Goal: Communication & Community: Answer question/provide support

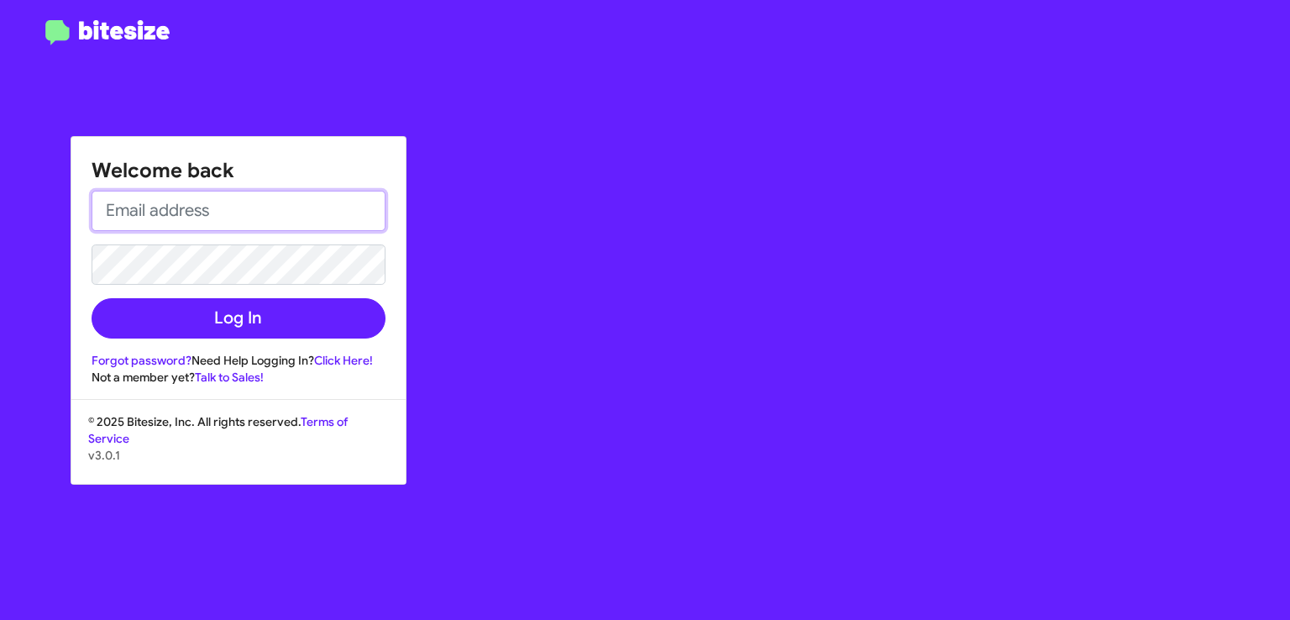
type input "[EMAIL_ADDRESS][PERSON_NAME][DOMAIN_NAME]"
click at [3, 20] on div "Welcome back [EMAIL_ADDRESS][PERSON_NAME][DOMAIN_NAME] Log In Forgot password? …" at bounding box center [645, 310] width 1290 height 620
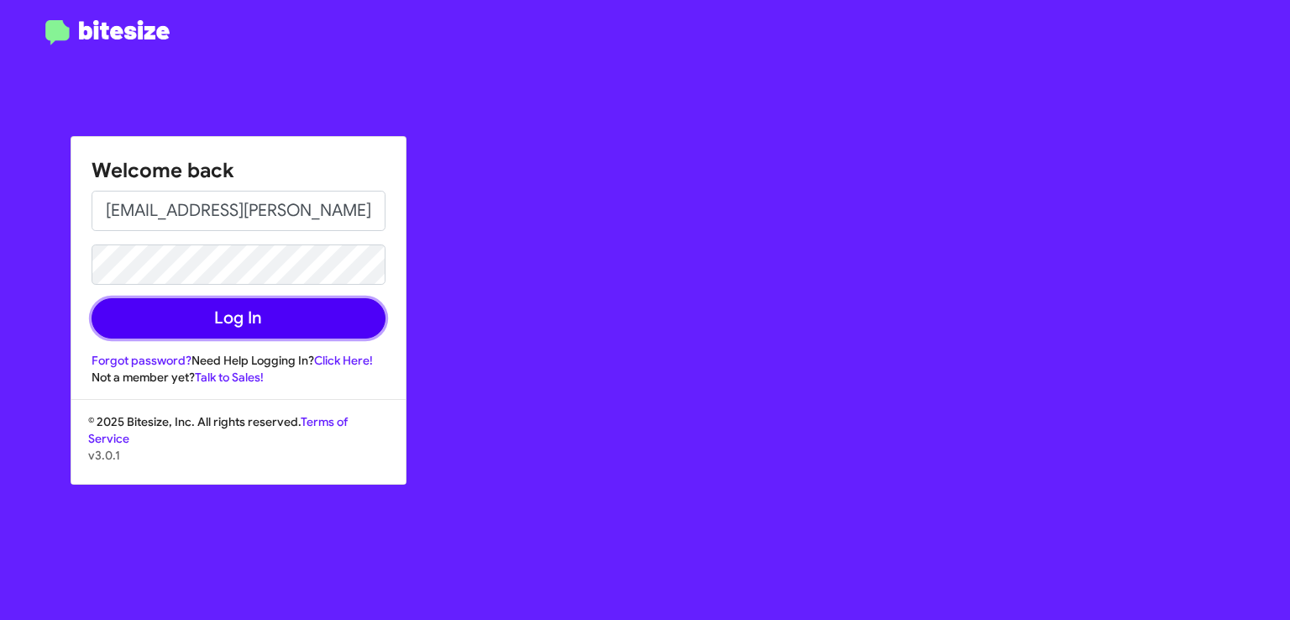
click at [316, 317] on button "Log In" at bounding box center [239, 318] width 294 height 40
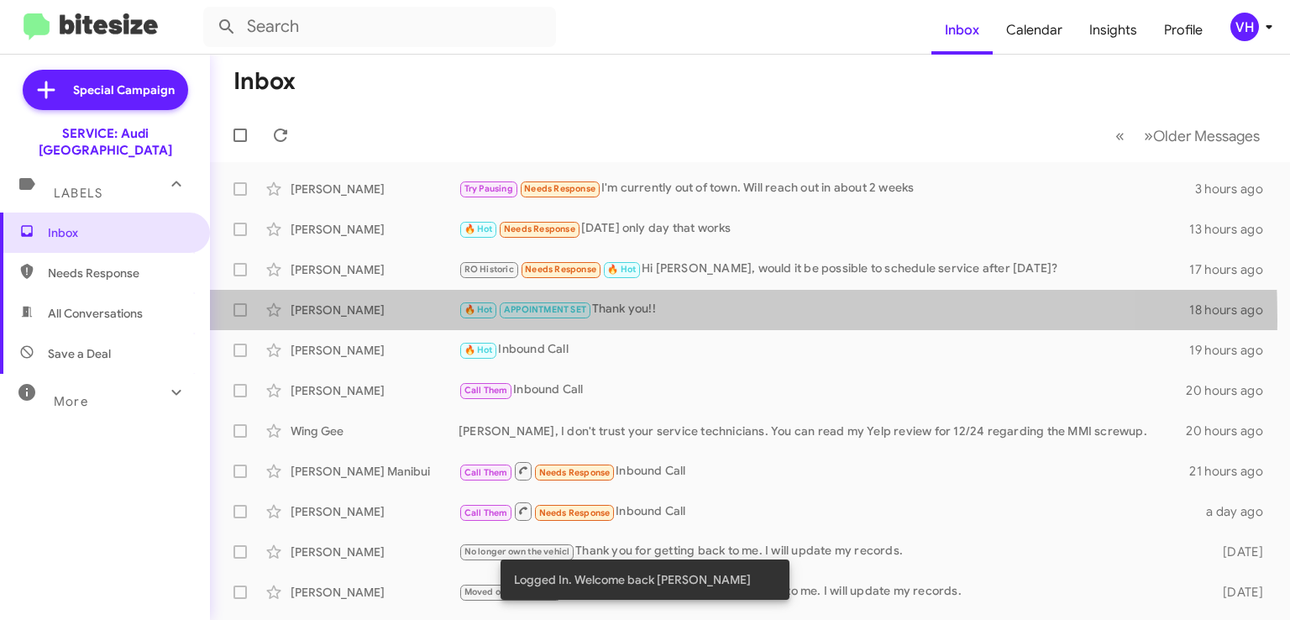
click at [353, 320] on div "[PERSON_NAME] 🔥 Hot APPOINTMENT SET Thank you!! 18 hours ago" at bounding box center [749, 310] width 1053 height 34
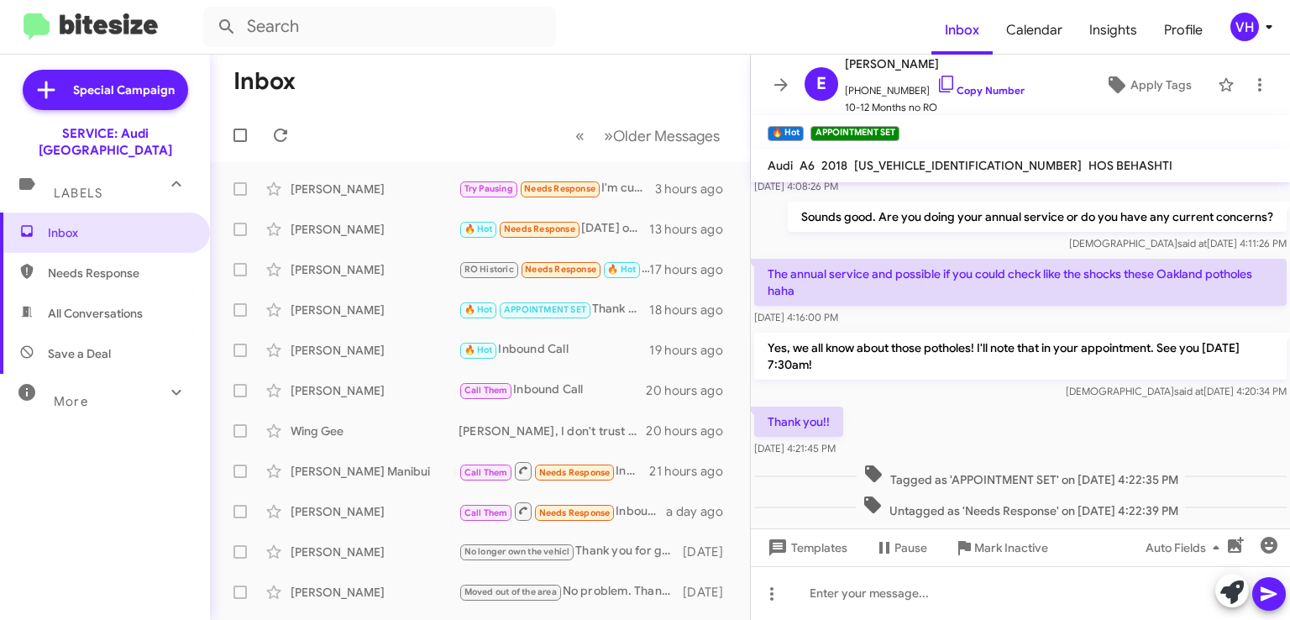
scroll to position [411, 0]
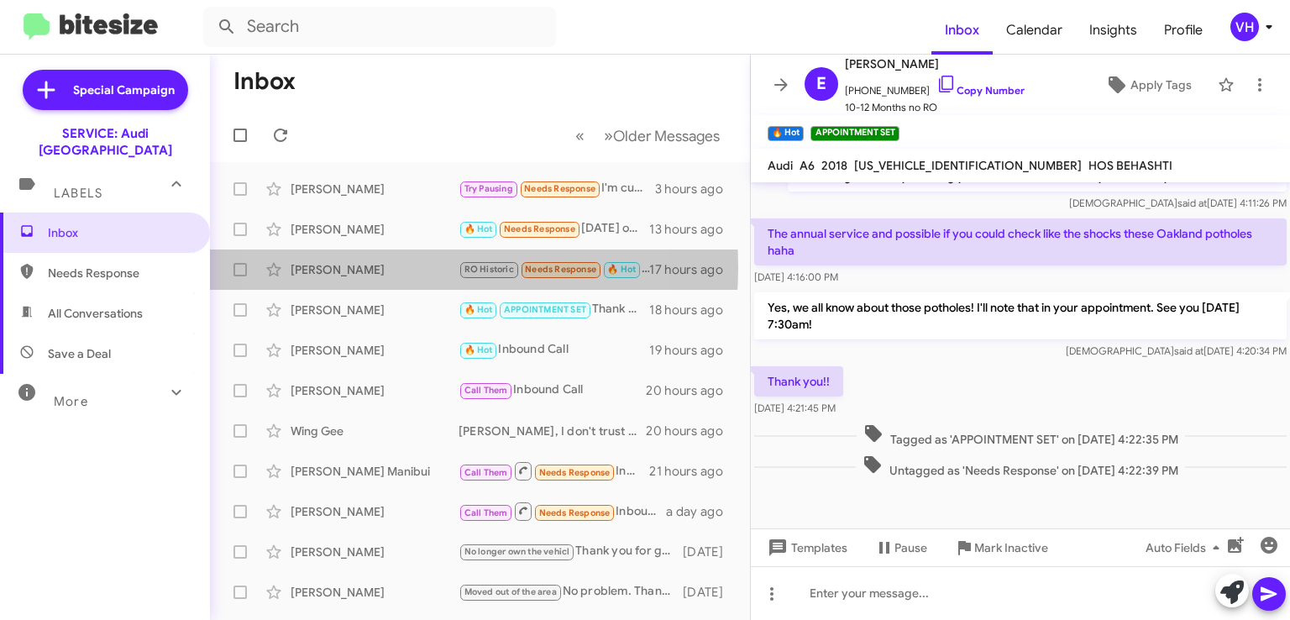
click at [383, 267] on div "[PERSON_NAME]" at bounding box center [374, 269] width 168 height 17
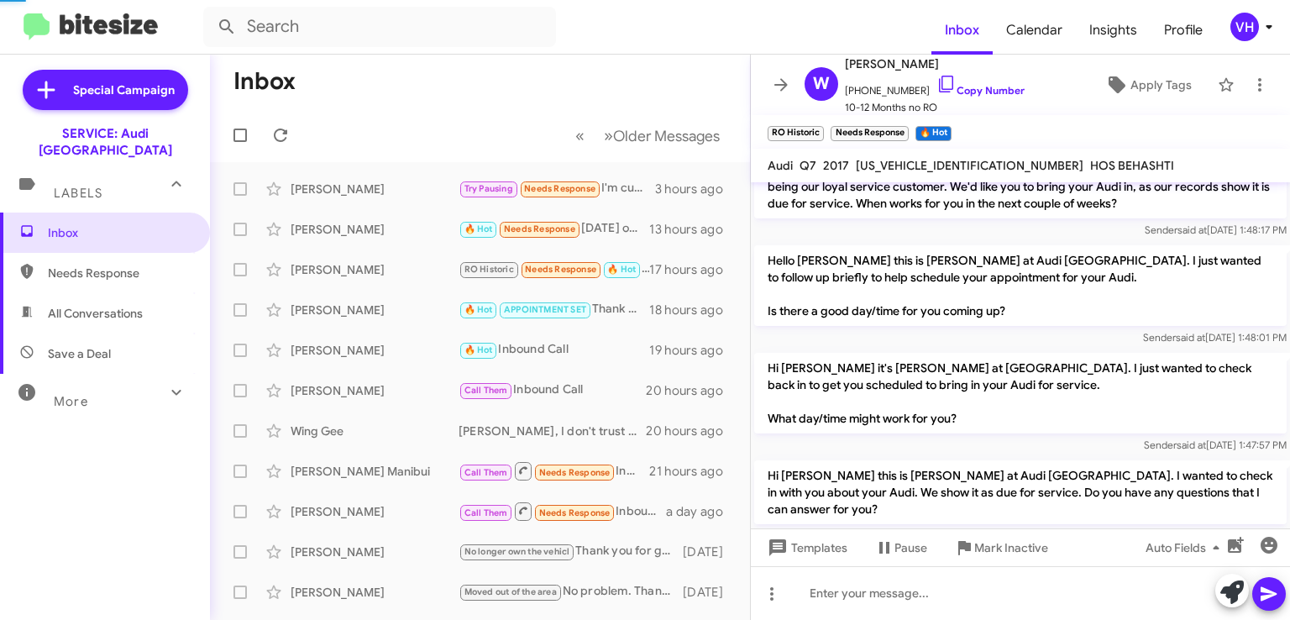
scroll to position [712, 0]
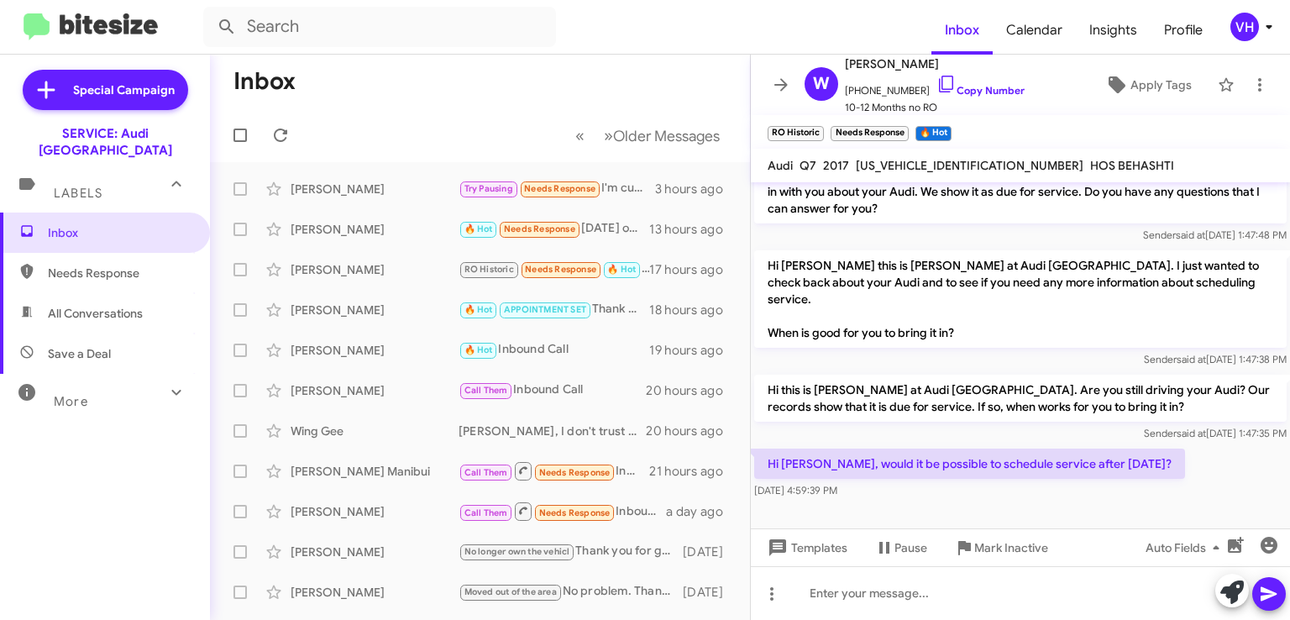
click at [942, 167] on span "[US_VEHICLE_IDENTIFICATION_NUMBER]" at bounding box center [970, 165] width 228 height 15
click at [942, 168] on span "[US_VEHICLE_IDENTIFICATION_NUMBER]" at bounding box center [970, 165] width 228 height 15
copy span "[US_VEHICLE_IDENTIFICATION_NUMBER]"
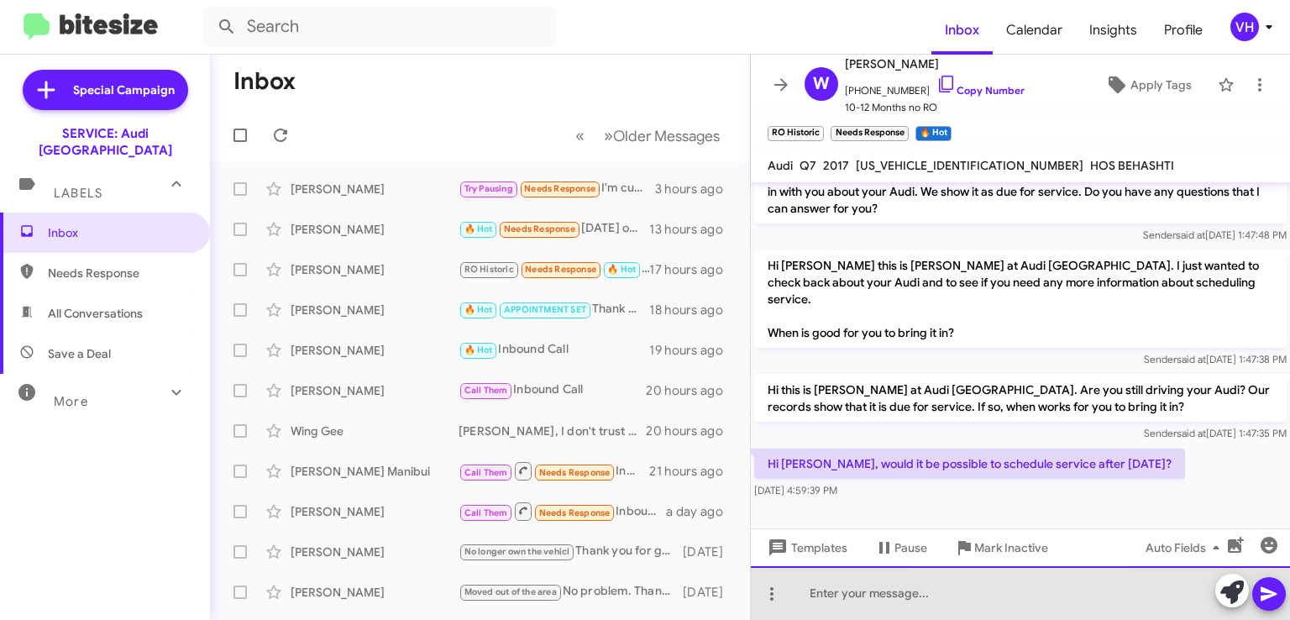
click at [996, 605] on div at bounding box center [1020, 593] width 539 height 54
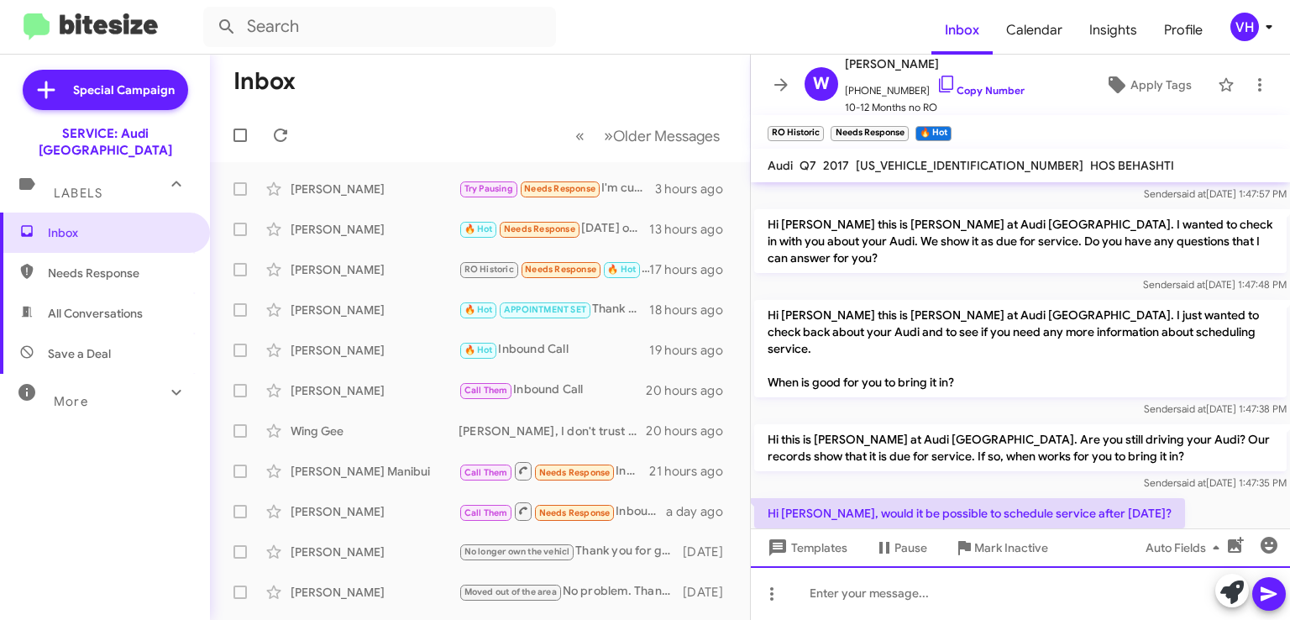
scroll to position [772, 0]
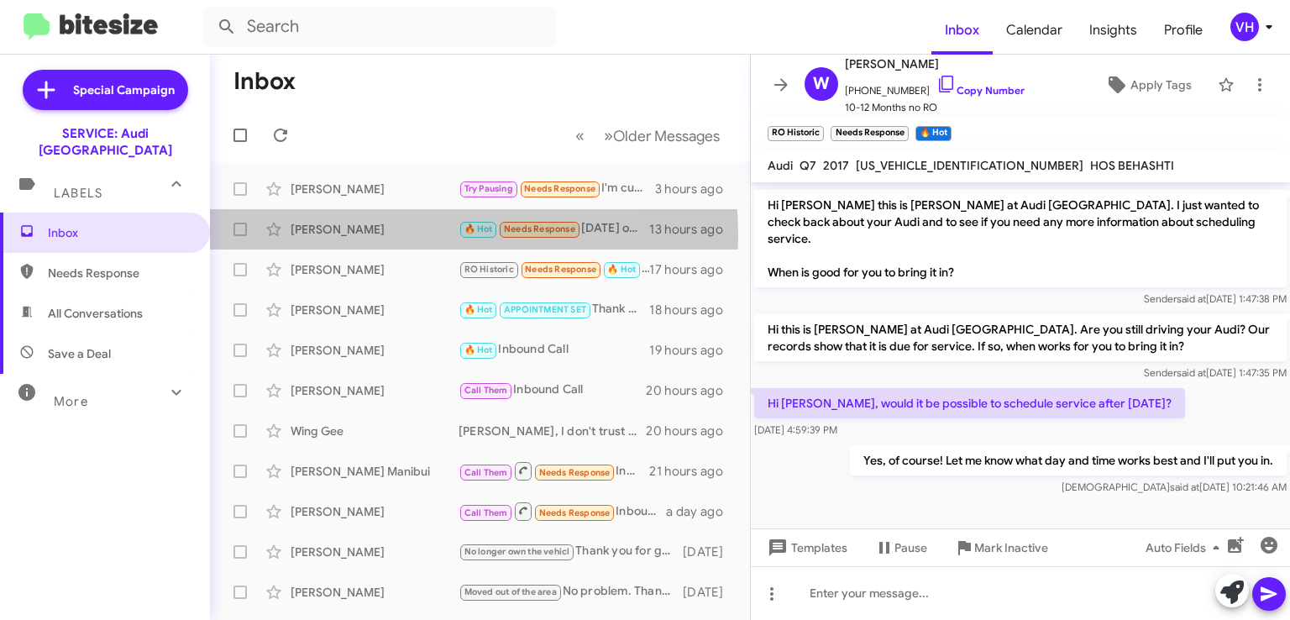
click at [367, 236] on div "[PERSON_NAME]" at bounding box center [374, 229] width 168 height 17
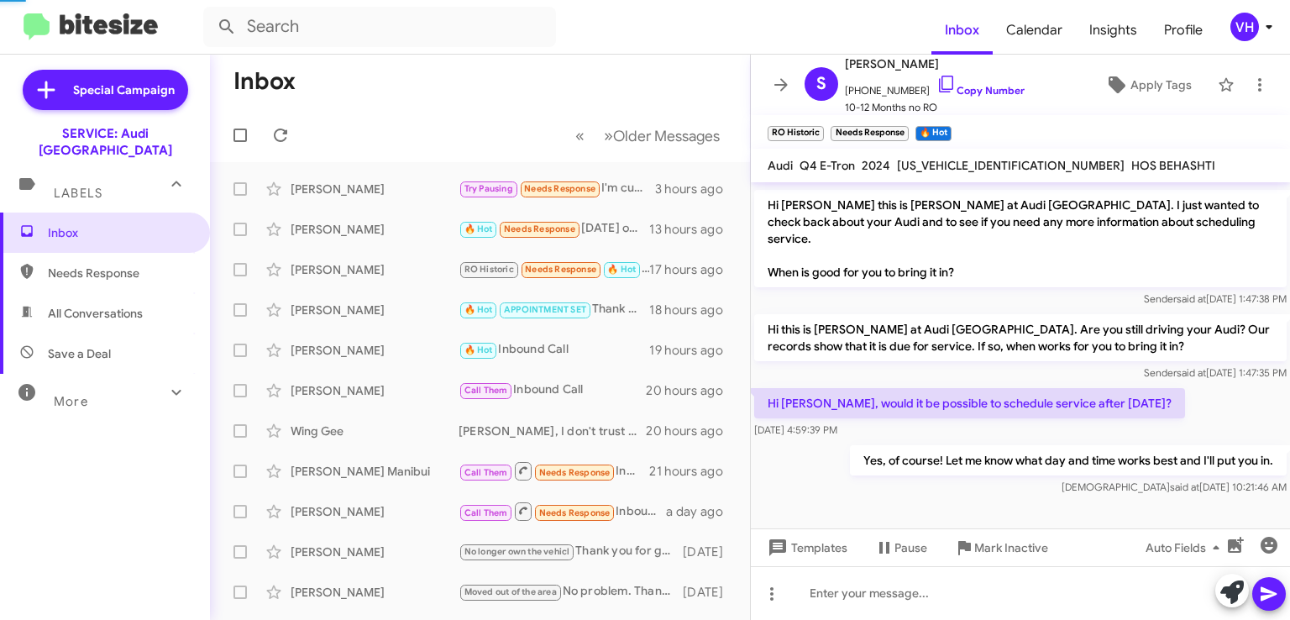
scroll to position [173, 0]
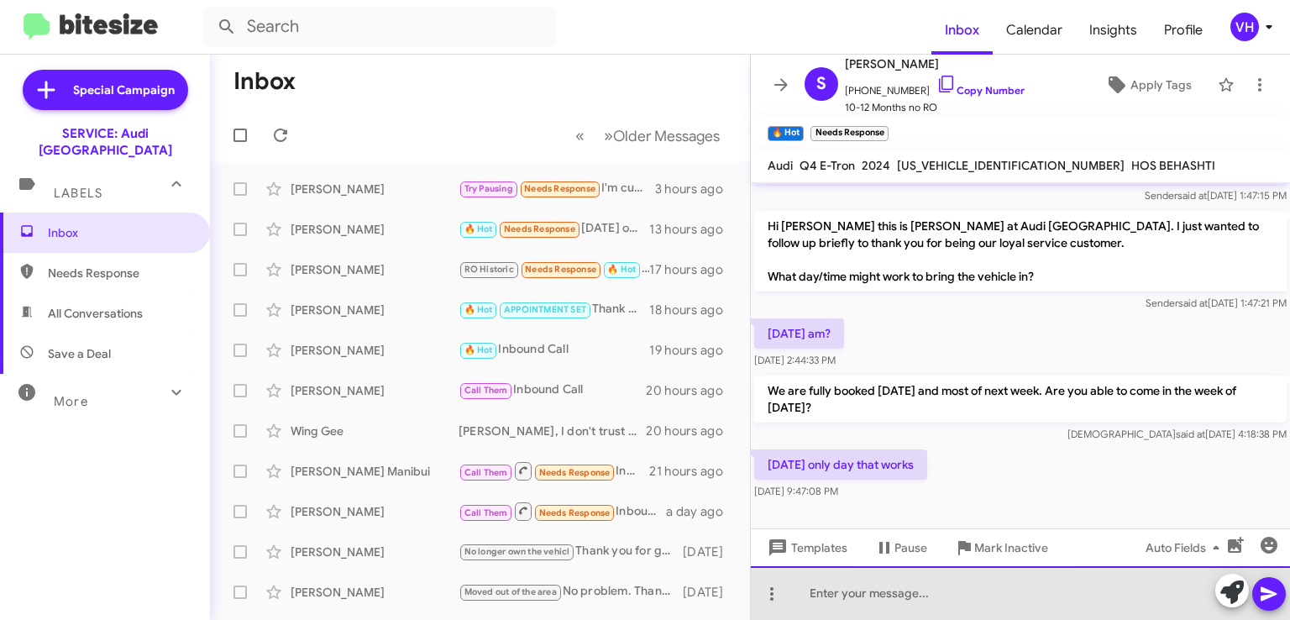
click at [967, 585] on div at bounding box center [1020, 593] width 539 height 54
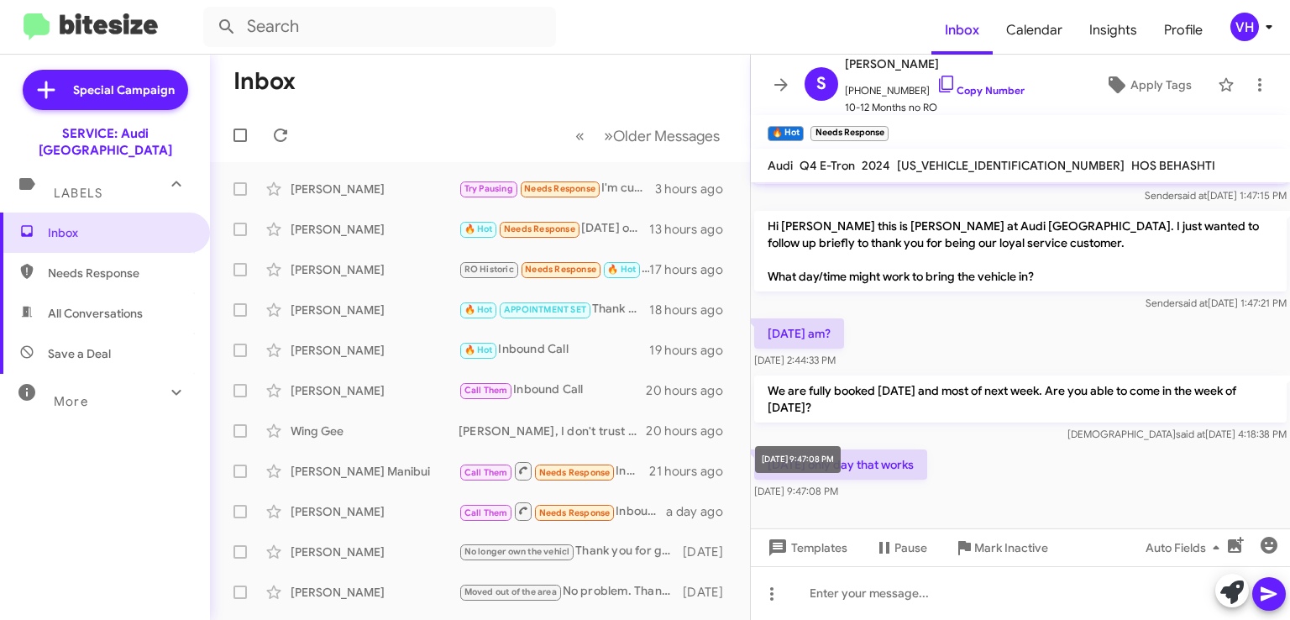
click at [838, 486] on span "[DATE] 9:47:08 PM" at bounding box center [796, 490] width 84 height 13
click at [957, 162] on span "[US_VEHICLE_IDENTIFICATION_NUMBER]" at bounding box center [1011, 165] width 228 height 15
copy span "[US_VEHICLE_IDENTIFICATION_NUMBER]"
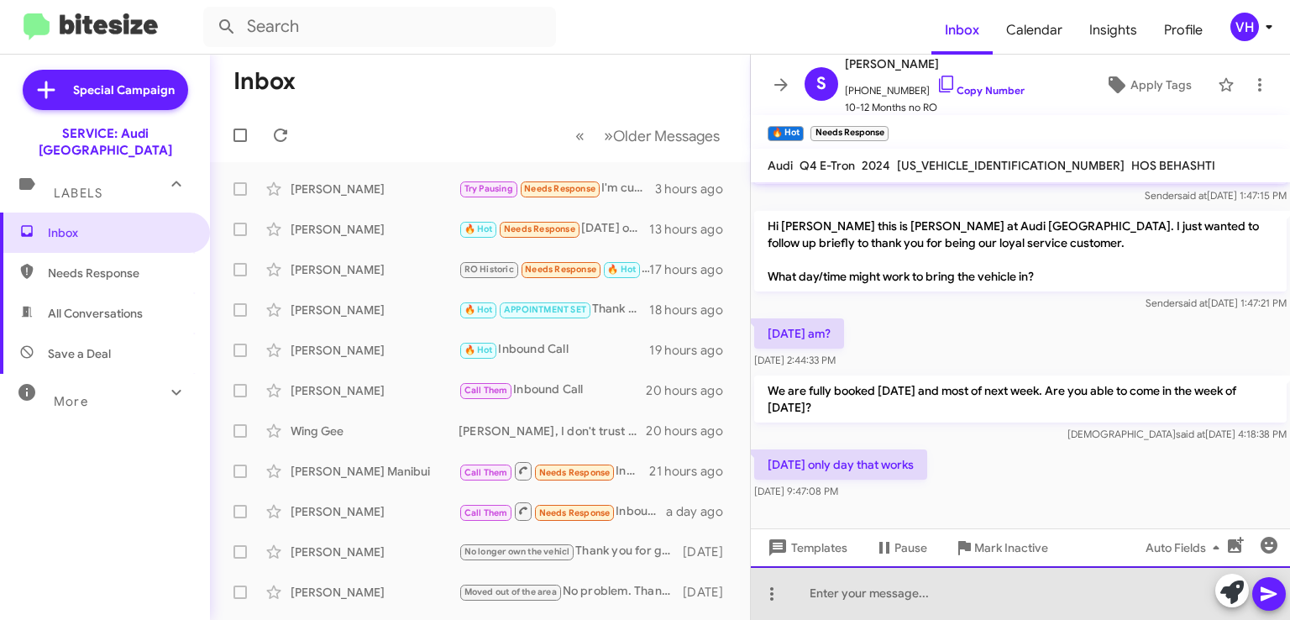
click at [841, 583] on div at bounding box center [1020, 593] width 539 height 54
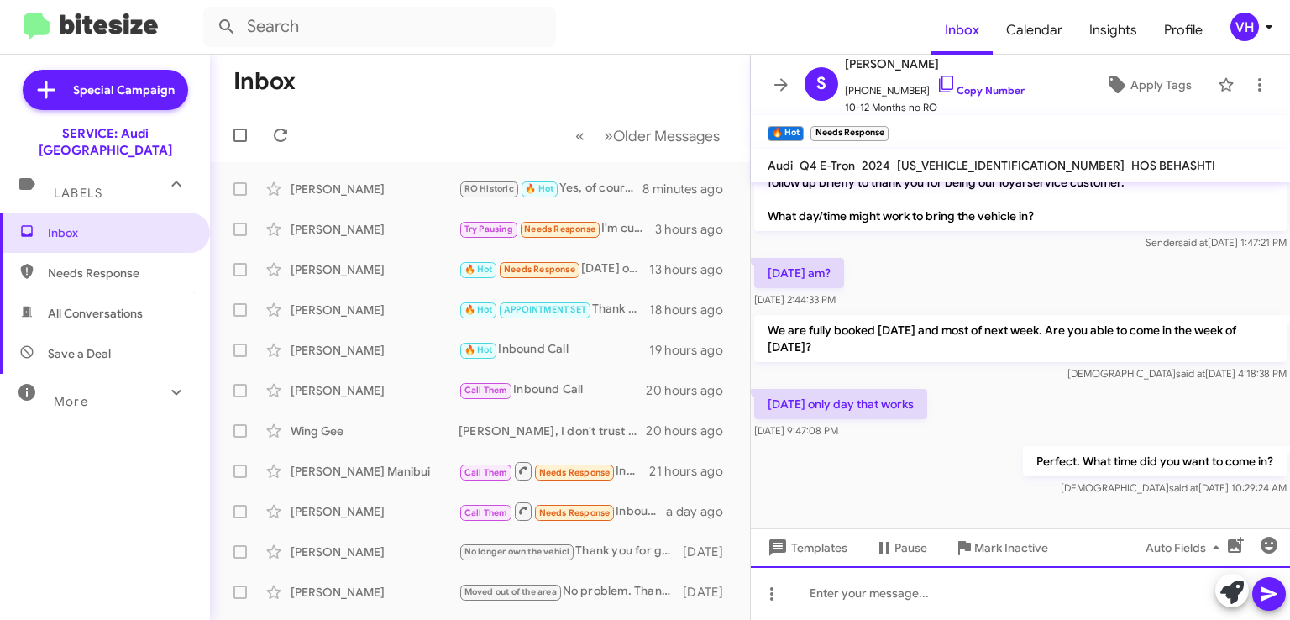
scroll to position [234, 0]
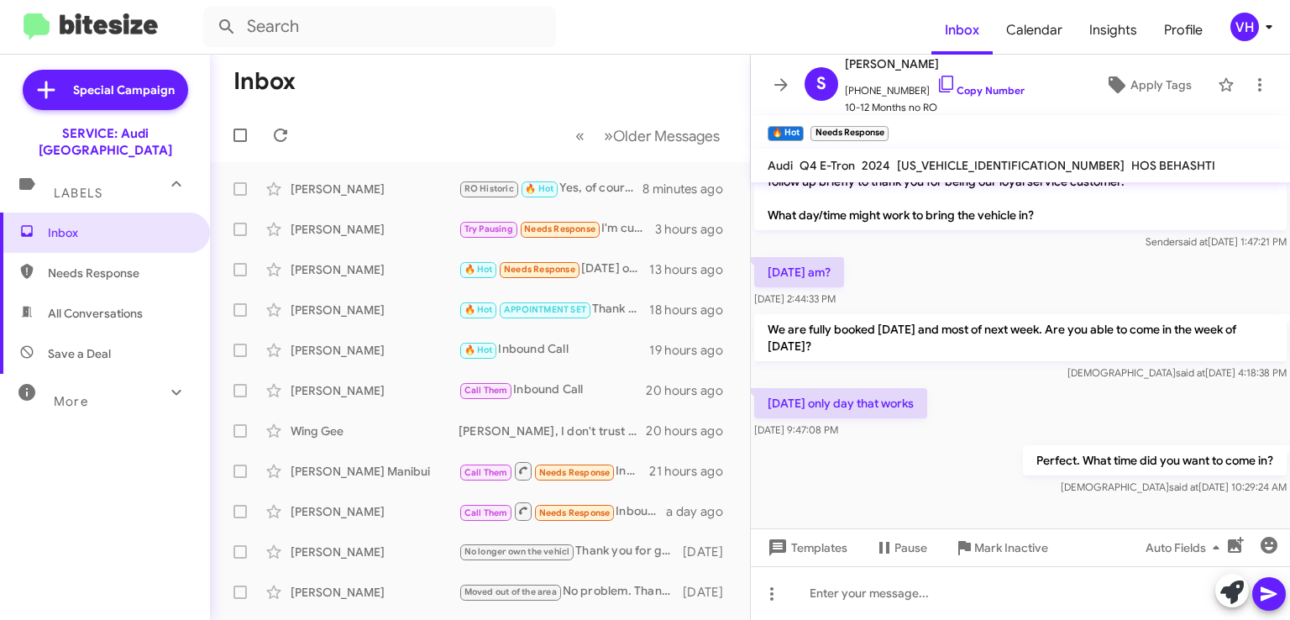
click at [947, 155] on div "[US_VEHICLE_IDENTIFICATION_NUMBER]" at bounding box center [1010, 165] width 234 height 20
copy span "[US_VEHICLE_IDENTIFICATION_NUMBER]"
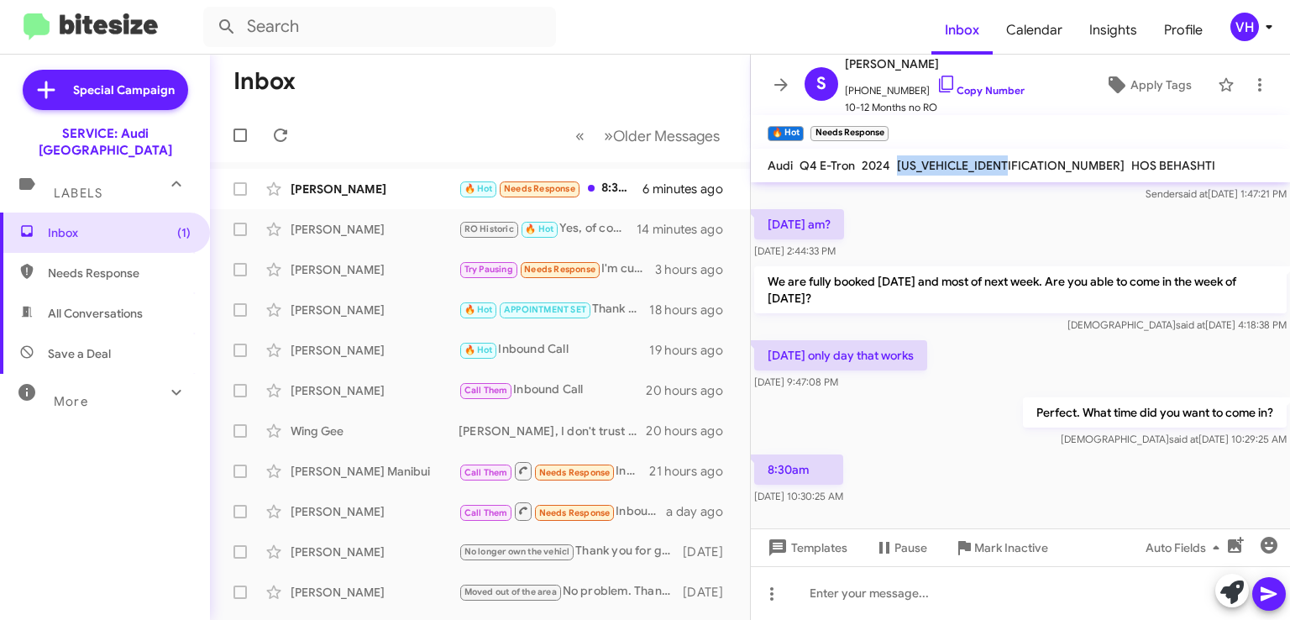
scroll to position [296, 0]
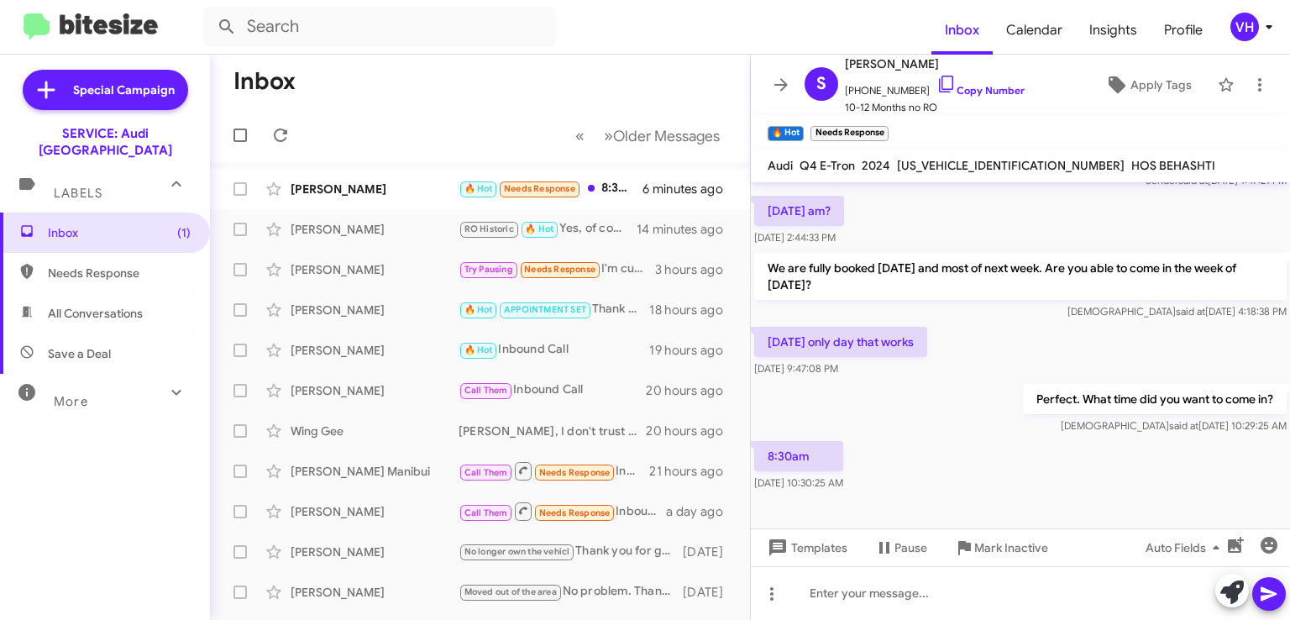
click at [1005, 323] on div "[DATE] only day that works [DATE] 9:47:08 PM" at bounding box center [1020, 351] width 539 height 57
click at [922, 164] on span "[US_VEHICLE_IDENTIFICATION_NUMBER]" at bounding box center [1011, 165] width 228 height 15
copy span "[US_VEHICLE_IDENTIFICATION_NUMBER]"
click at [987, 360] on div "[DATE] only day that works [DATE] 9:47:08 PM" at bounding box center [1020, 351] width 539 height 57
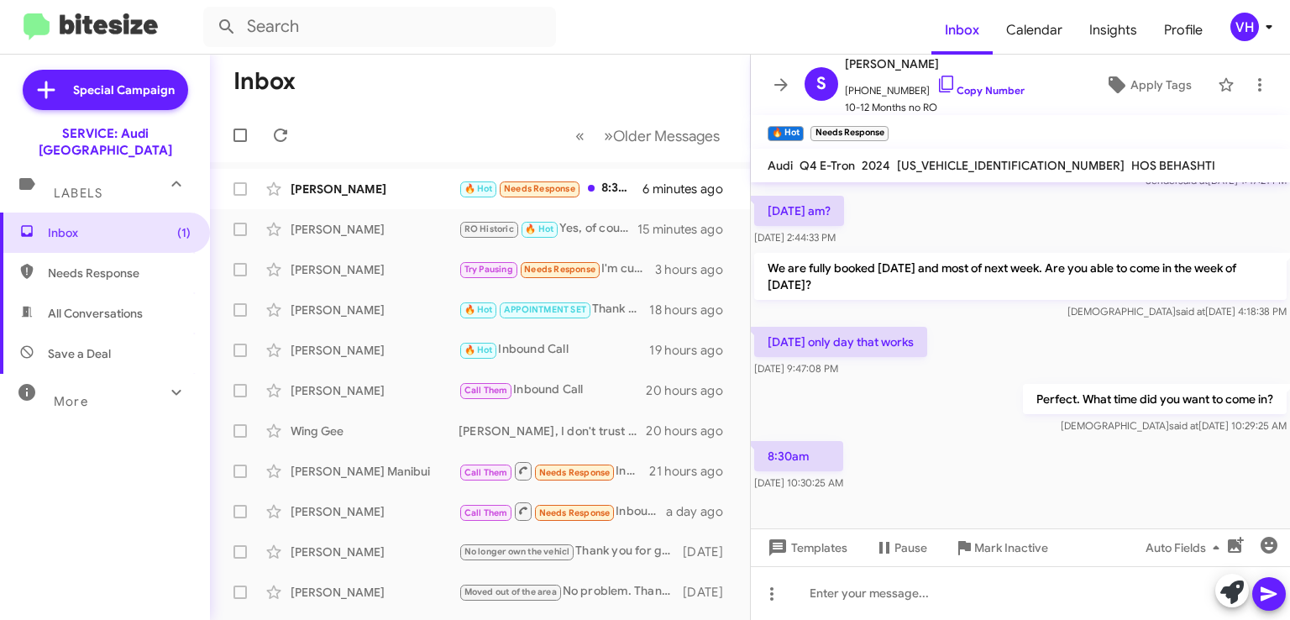
click at [961, 163] on span "[US_VEHICLE_IDENTIFICATION_NUMBER]" at bounding box center [1011, 165] width 228 height 15
copy span "[US_VEHICLE_IDENTIFICATION_NUMBER]"
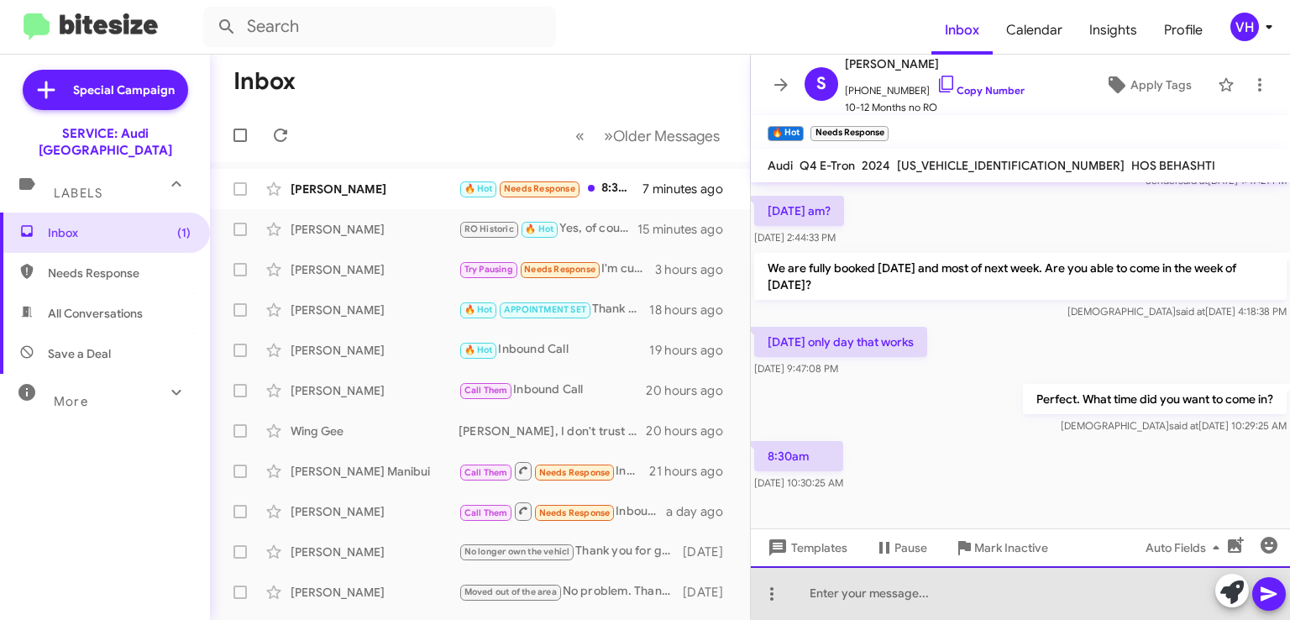
click at [930, 594] on div at bounding box center [1020, 593] width 539 height 54
click at [903, 592] on div "Are there any other vehicle concerns" at bounding box center [1020, 593] width 539 height 54
click at [1011, 597] on div "Are there any vehicle concerns" at bounding box center [1020, 593] width 539 height 54
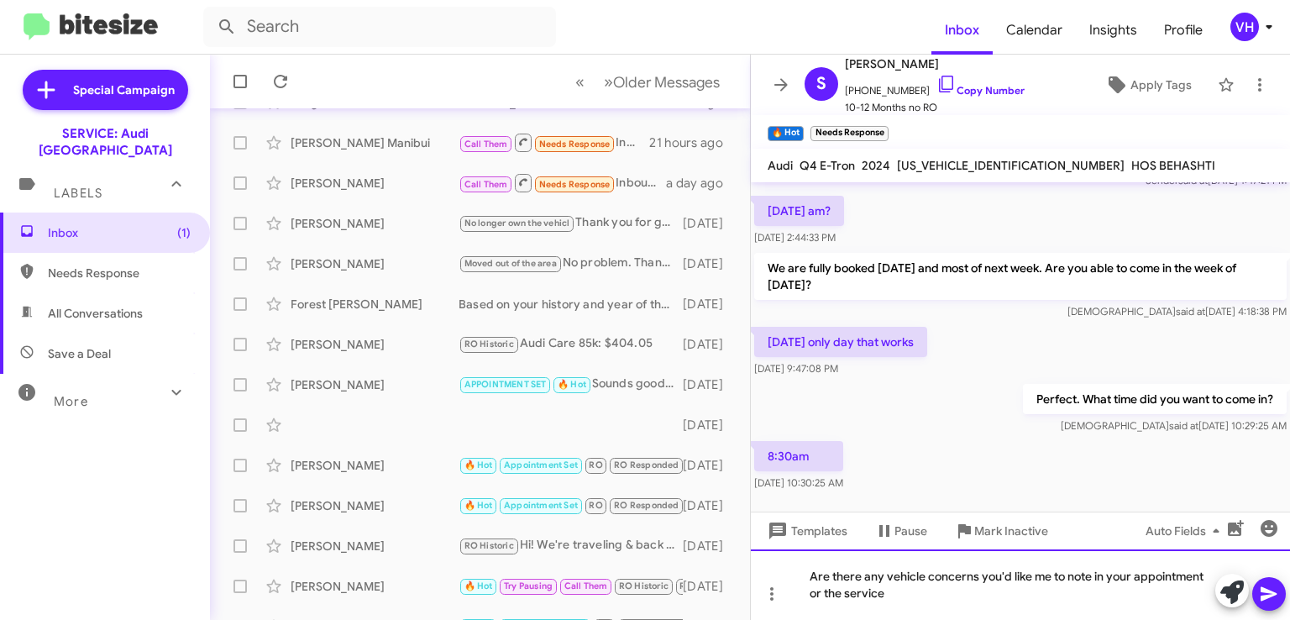
scroll to position [355, 0]
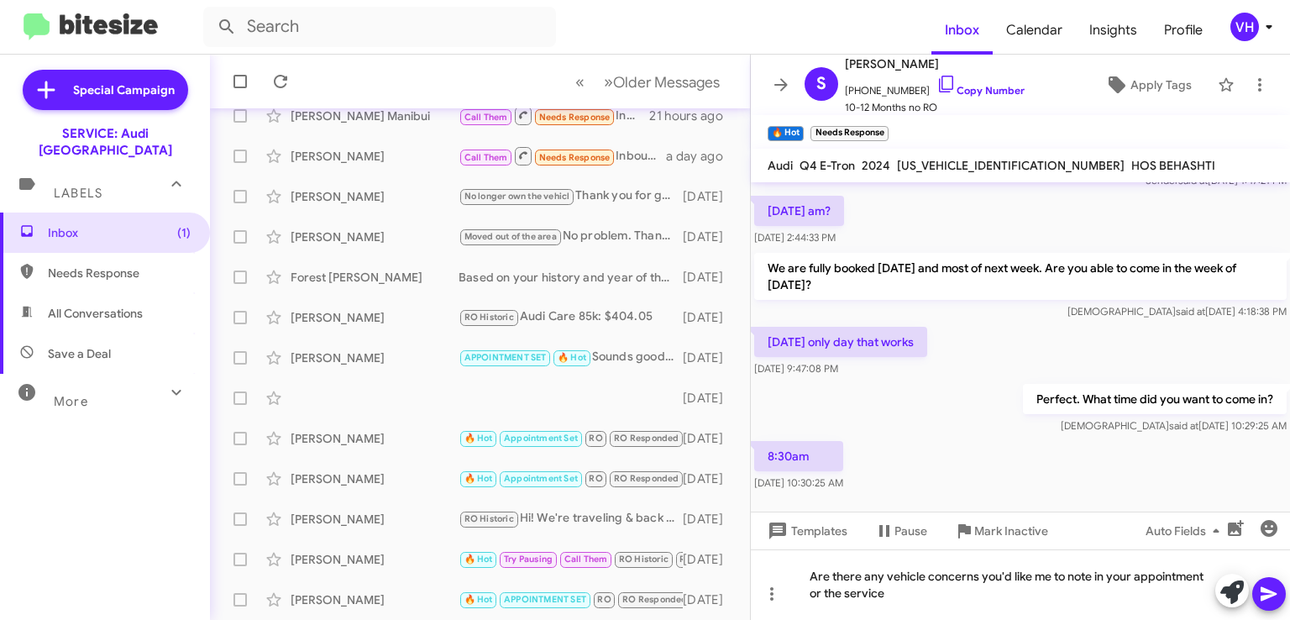
click at [399, 437] on div "[PERSON_NAME]" at bounding box center [374, 438] width 168 height 17
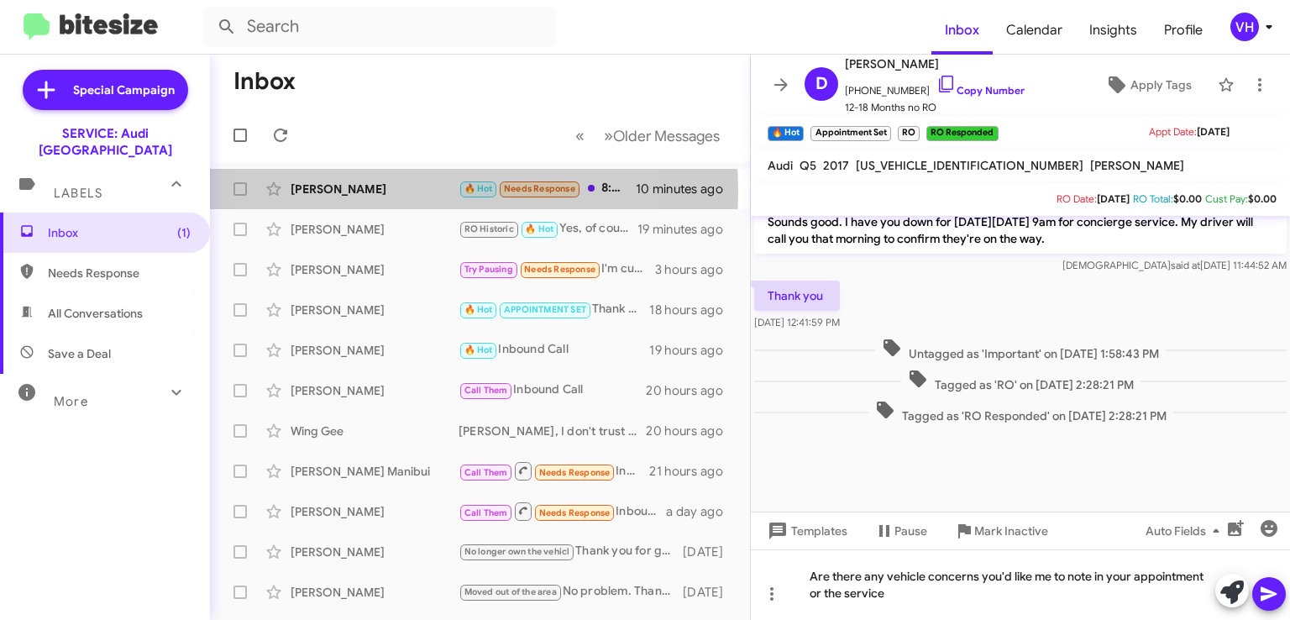
click at [379, 192] on div "[PERSON_NAME]" at bounding box center [374, 189] width 168 height 17
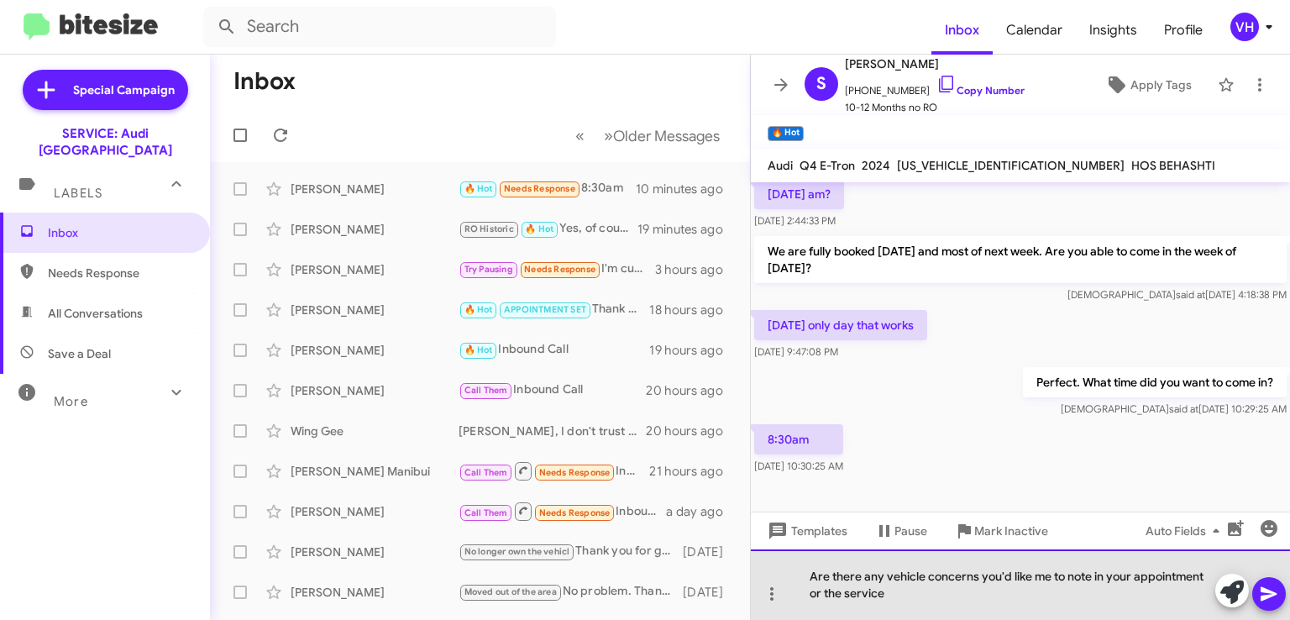
click at [938, 592] on div "Are there any vehicle concerns you'd like me to note in your appointment or the…" at bounding box center [1020, 584] width 539 height 71
click at [843, 592] on div "Are there any vehicle concerns you'd like me to note in your appointment or the…" at bounding box center [1020, 584] width 539 height 71
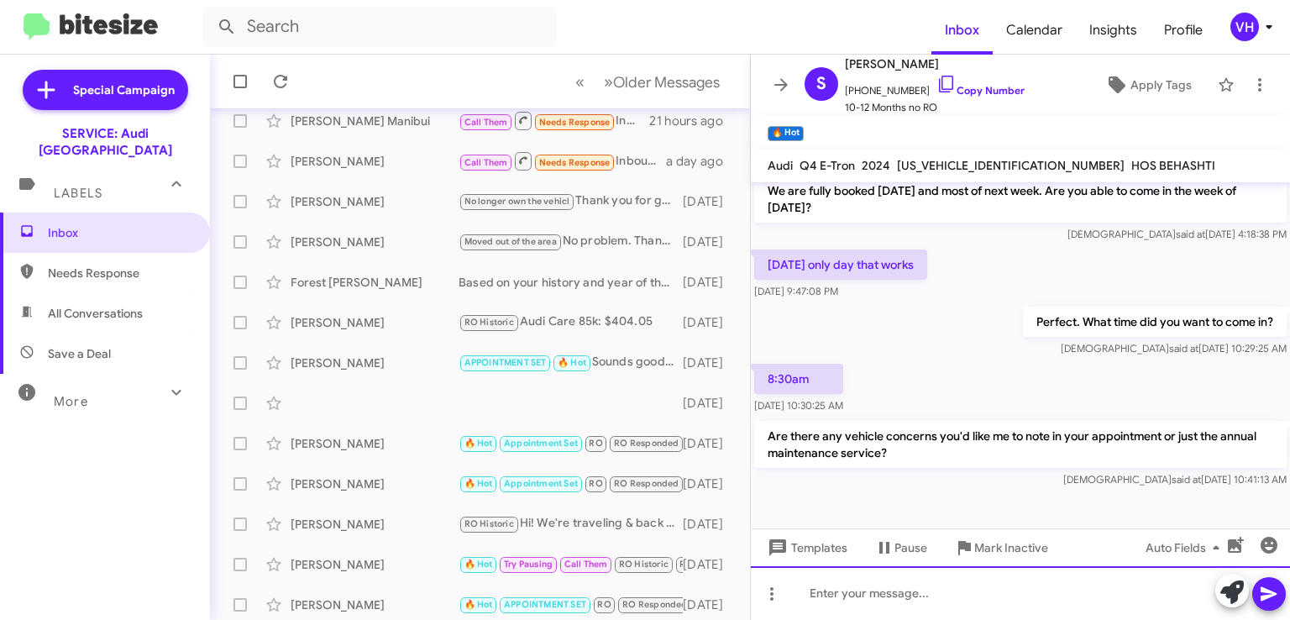
scroll to position [355, 0]
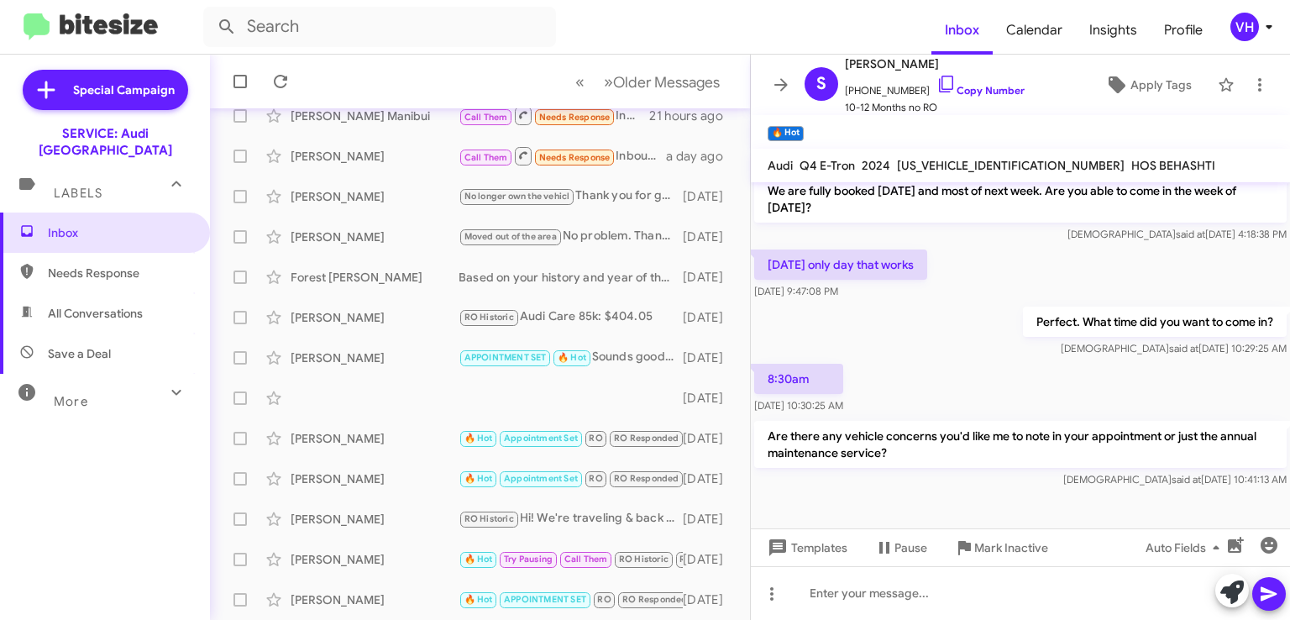
click at [352, 442] on div "[PERSON_NAME]" at bounding box center [374, 438] width 168 height 17
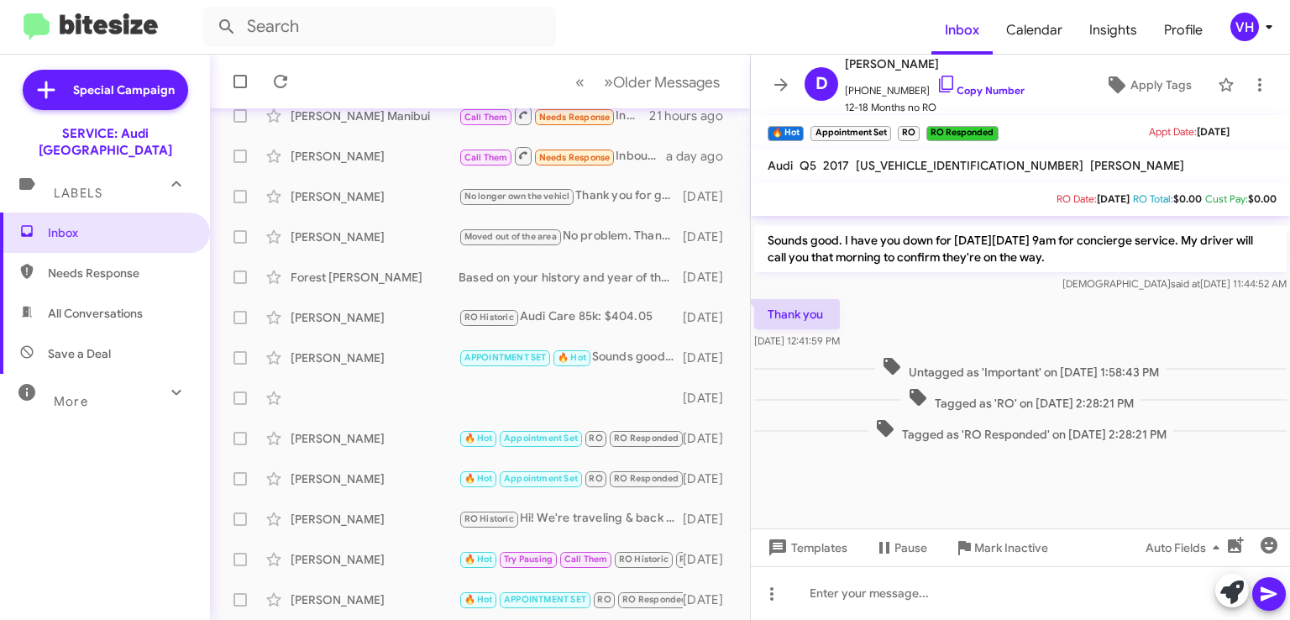
scroll to position [2342, 0]
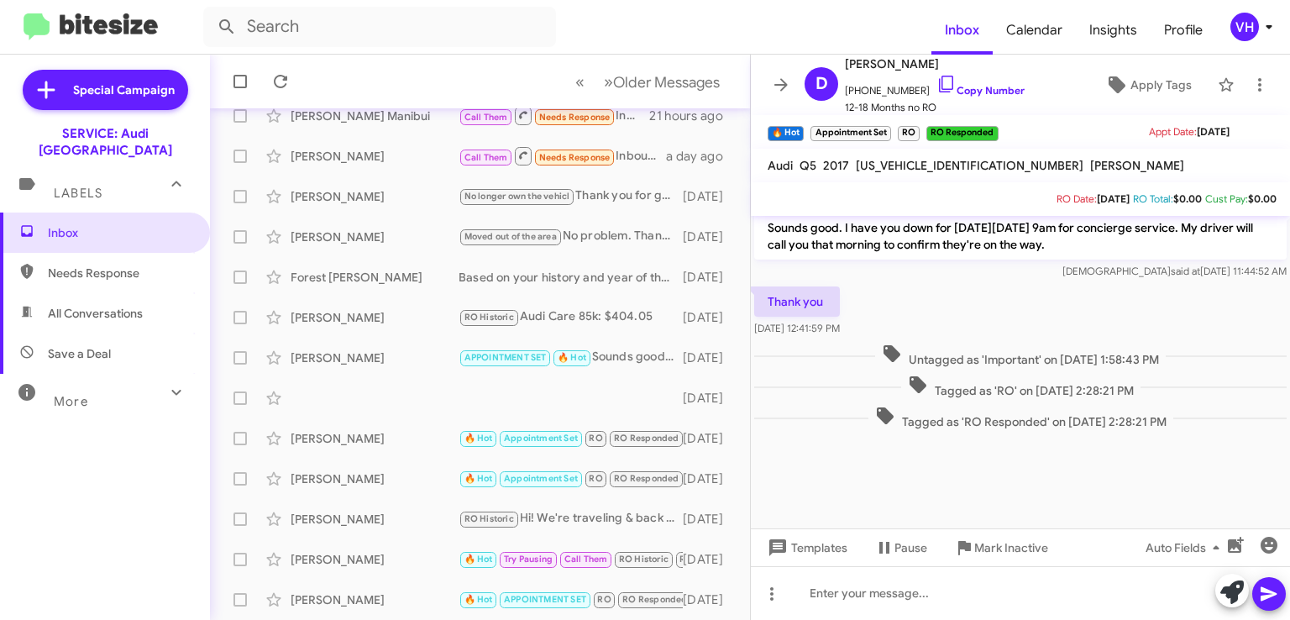
click at [885, 162] on span "[US_VEHICLE_IDENTIFICATION_NUMBER]" at bounding box center [970, 165] width 228 height 15
copy span "[US_VEHICLE_IDENTIFICATION_NUMBER]"
